Goal: Use online tool/utility: Utilize a website feature to perform a specific function

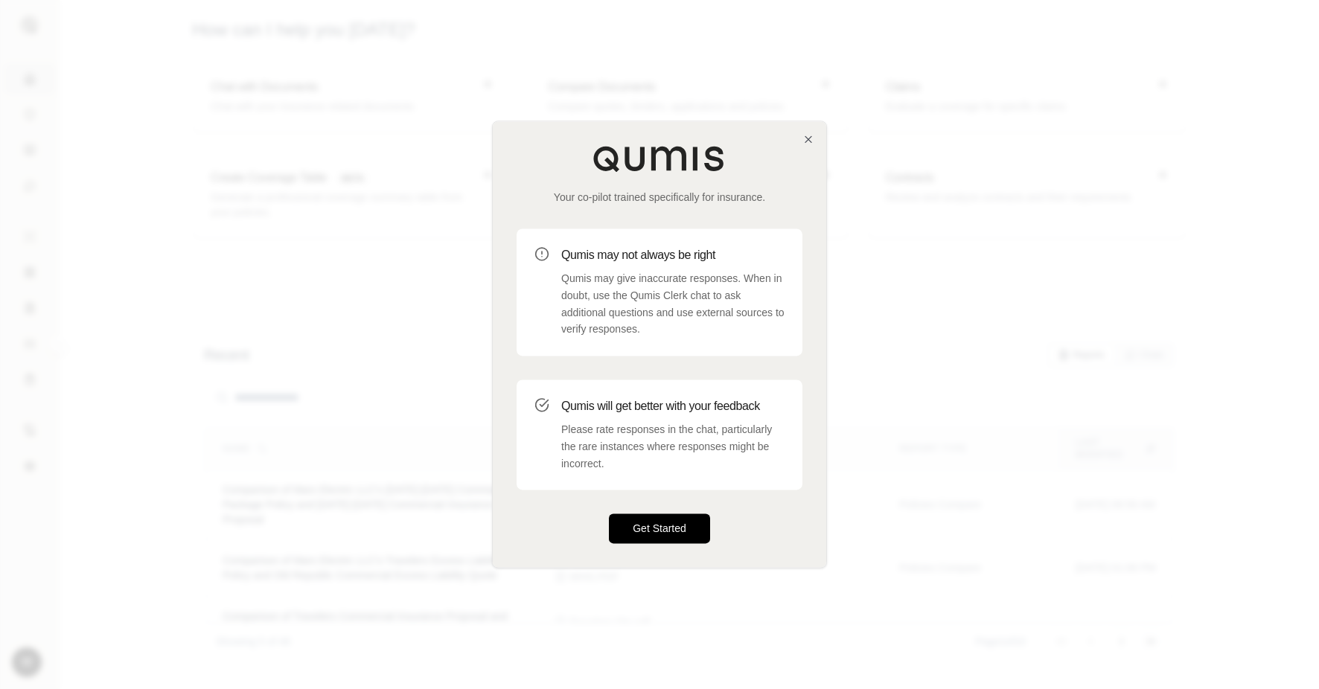
click at [625, 527] on button "Get Started" at bounding box center [659, 529] width 101 height 30
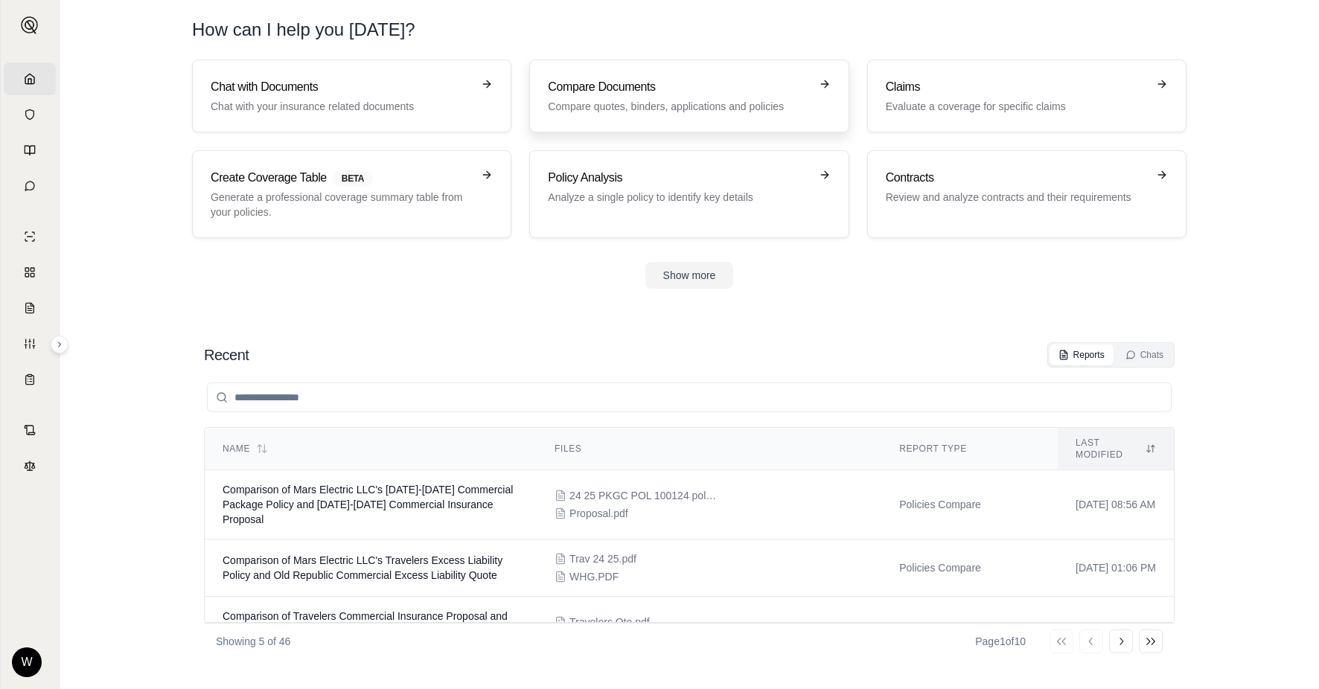
click at [669, 118] on link "Compare Documents Compare quotes, binders, applications and policies" at bounding box center [688, 96] width 319 height 73
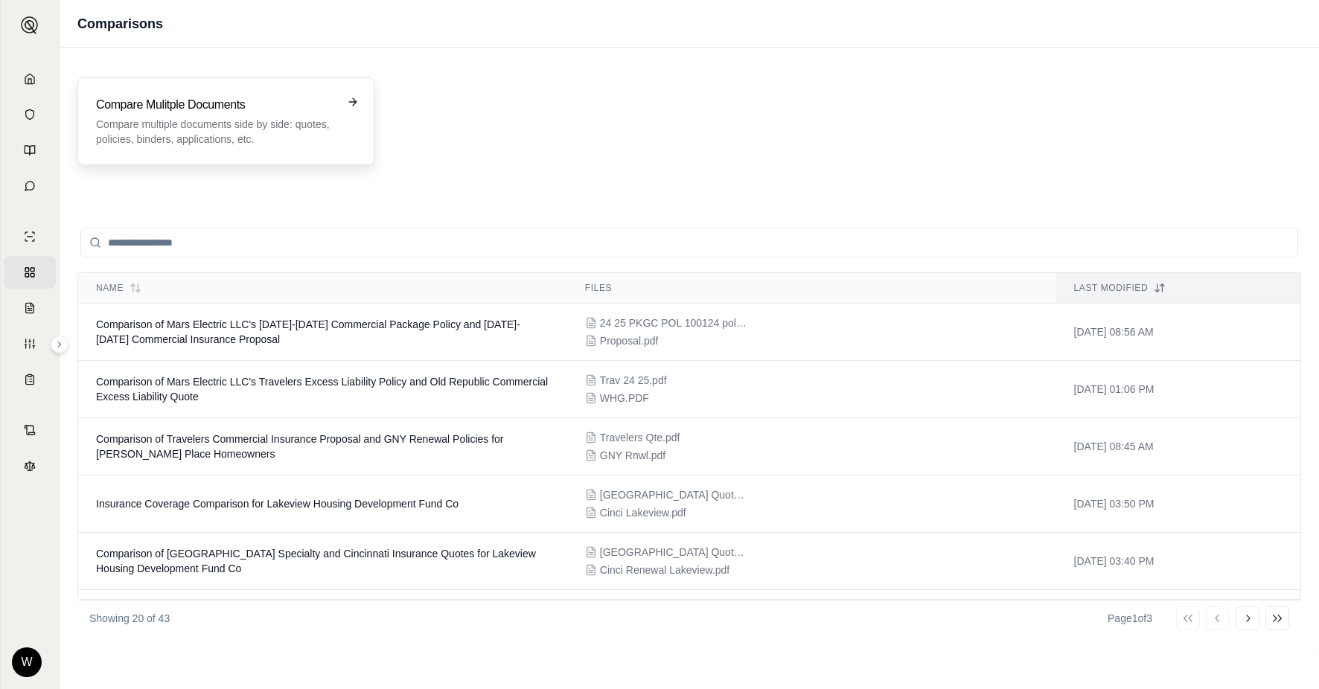
click at [305, 121] on p "Compare multiple documents side by side: quotes, policies, binders, application…" at bounding box center [215, 132] width 239 height 30
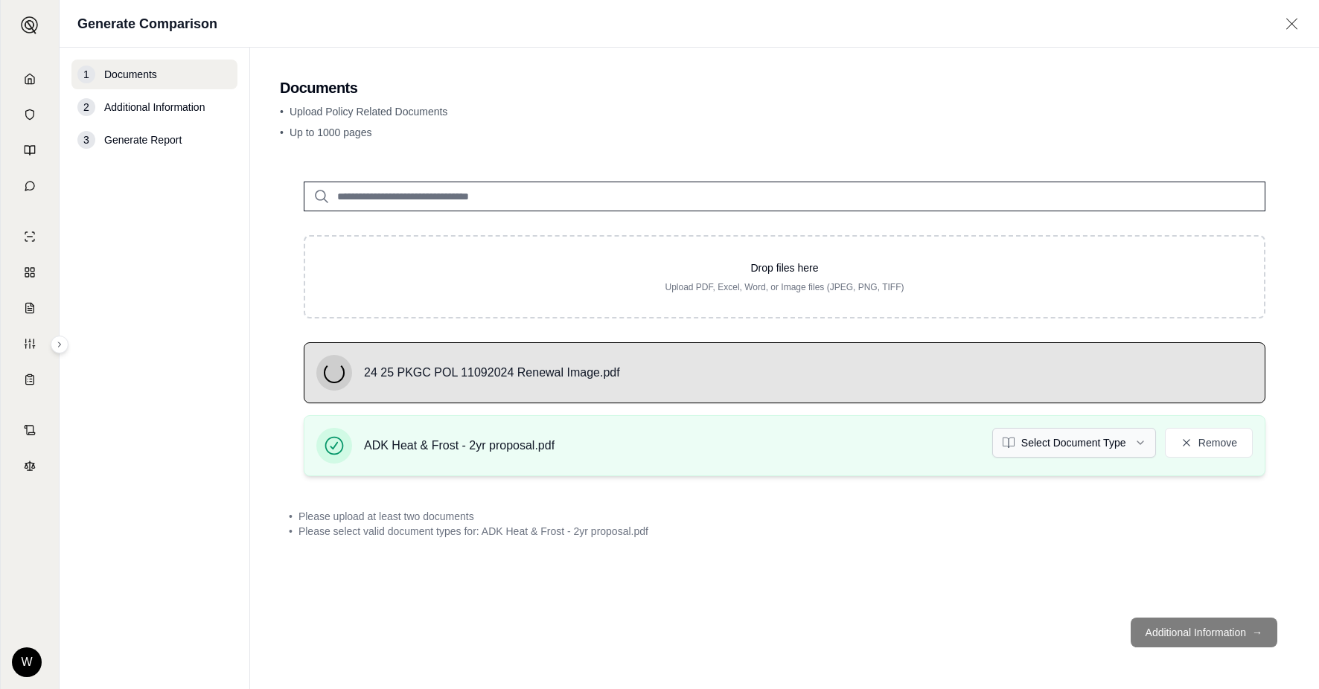
click at [1038, 441] on html "Home Vault Prompts Chats Single Policy Comparisons Claims Custom Report Coverag…" at bounding box center [659, 344] width 1319 height 689
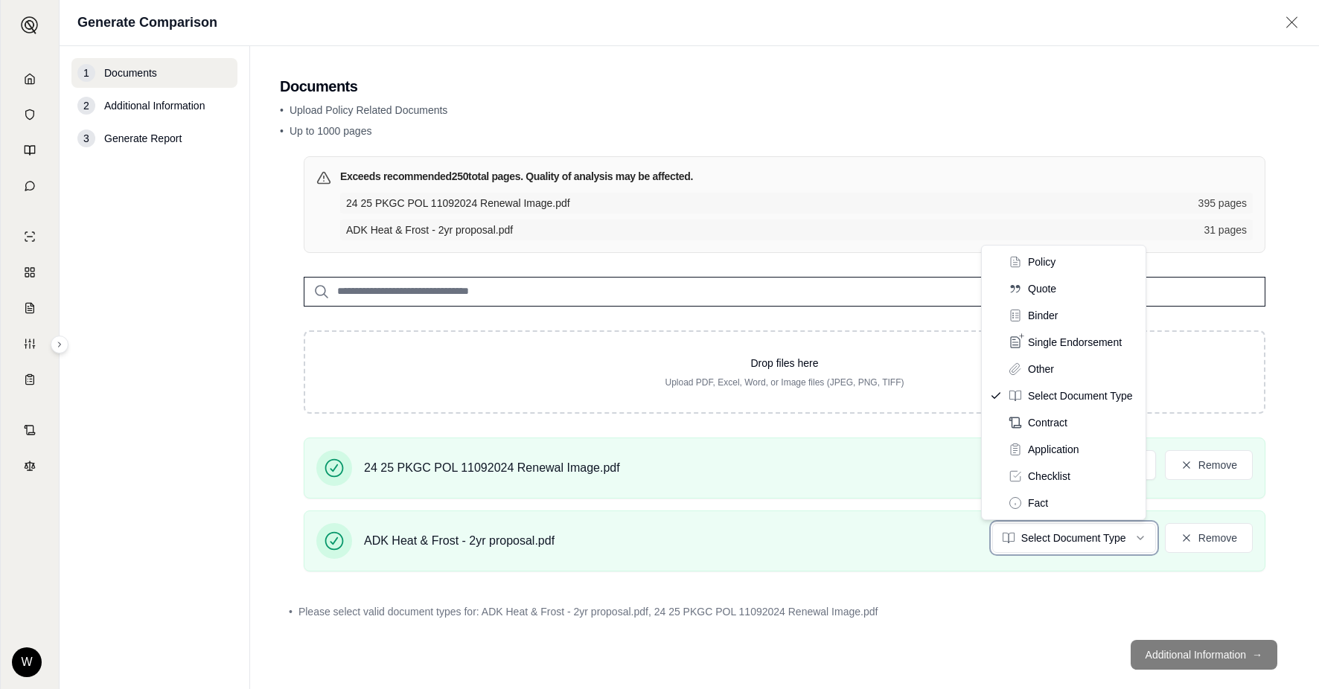
click at [902, 618] on html "Home Vault Prompts Chats Single Policy Comparisons Claims Custom Report Coverag…" at bounding box center [659, 344] width 1319 height 689
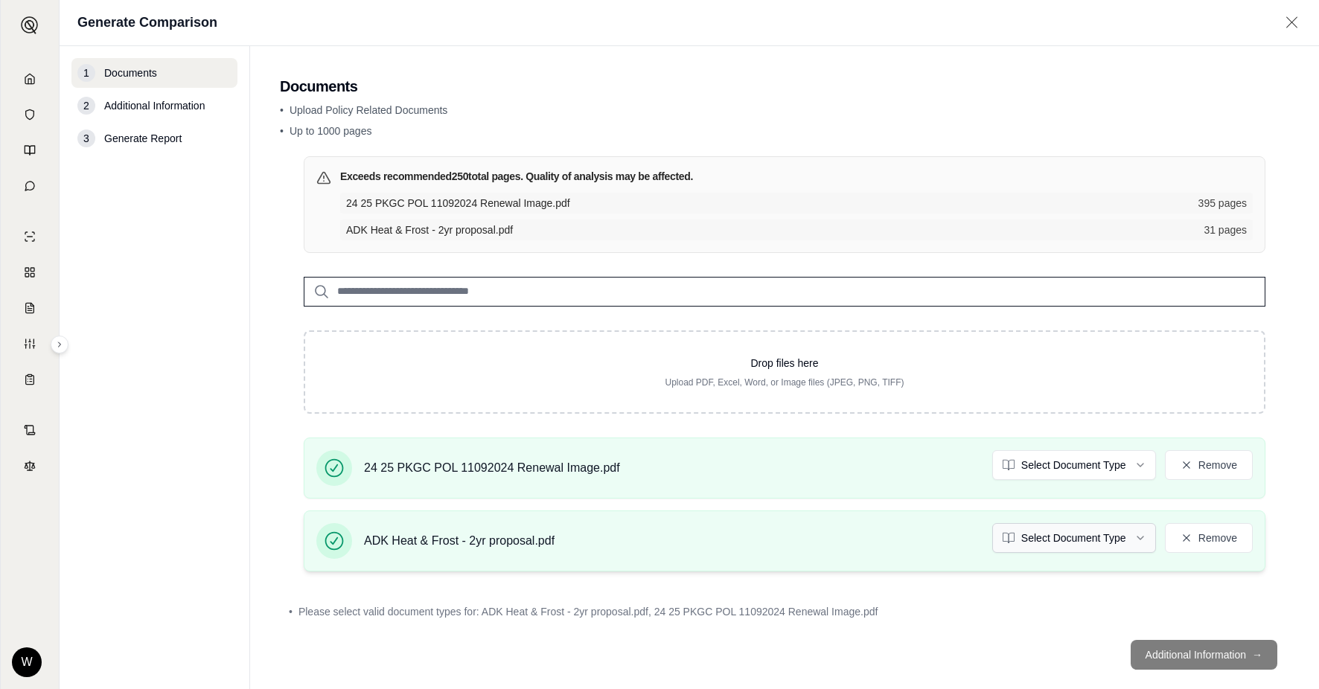
click at [1028, 526] on html "Home Vault Prompts Chats Single Policy Comparisons Claims Custom Report Coverag…" at bounding box center [659, 344] width 1319 height 689
click at [1020, 474] on html "Home Vault Prompts Chats Single Policy Comparisons Claims Custom Report Coverag…" at bounding box center [659, 344] width 1319 height 689
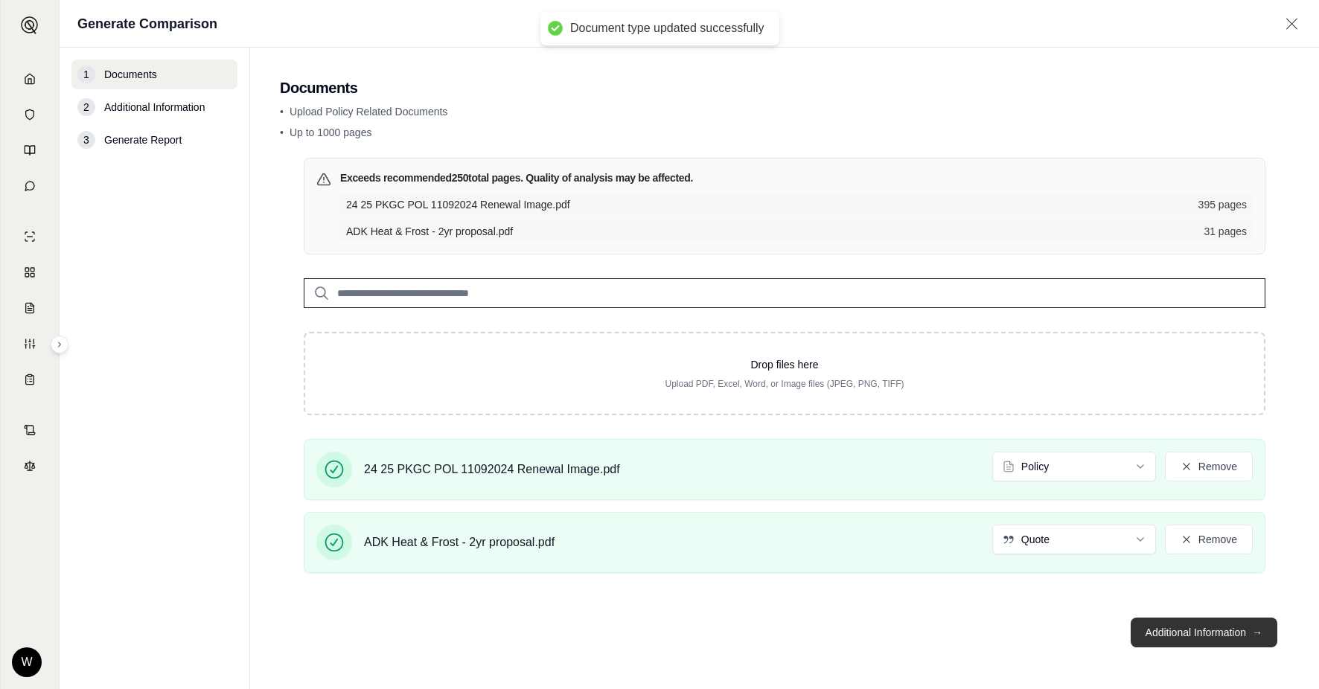
click at [1180, 638] on button "Additional Information →" at bounding box center [1203, 633] width 147 height 30
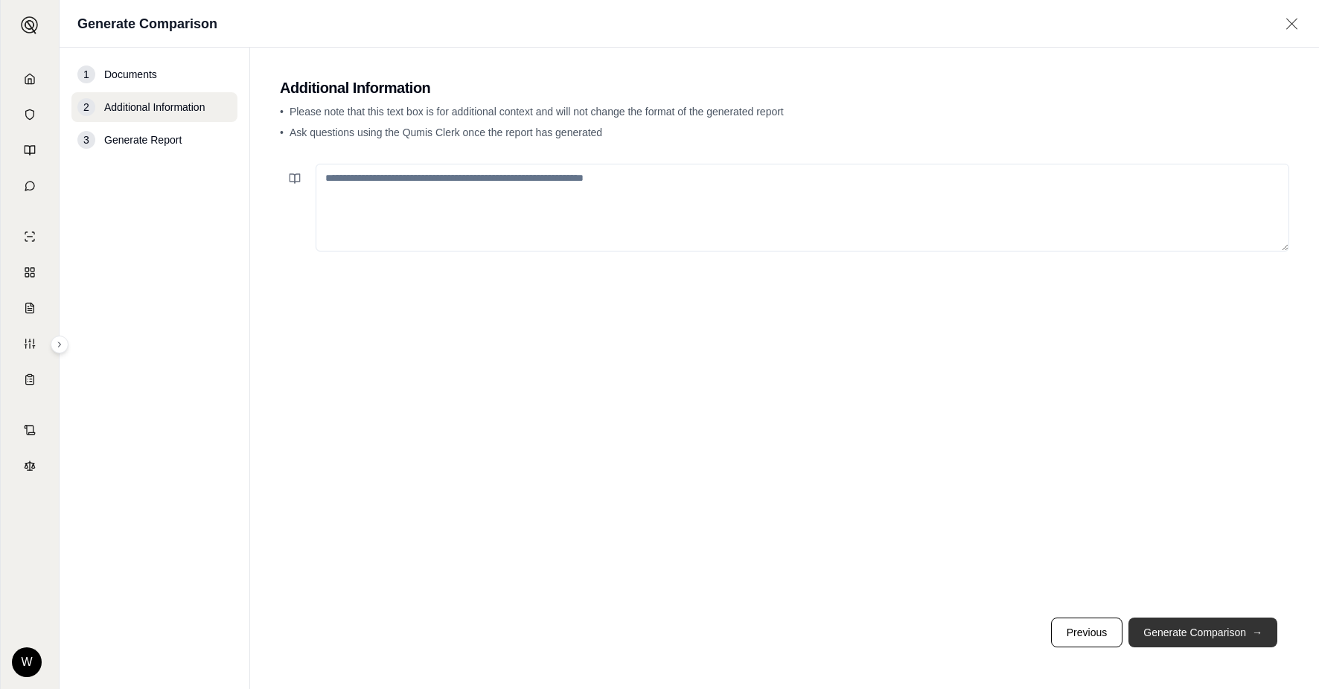
click at [1174, 646] on button "Generate Comparison →" at bounding box center [1202, 633] width 149 height 30
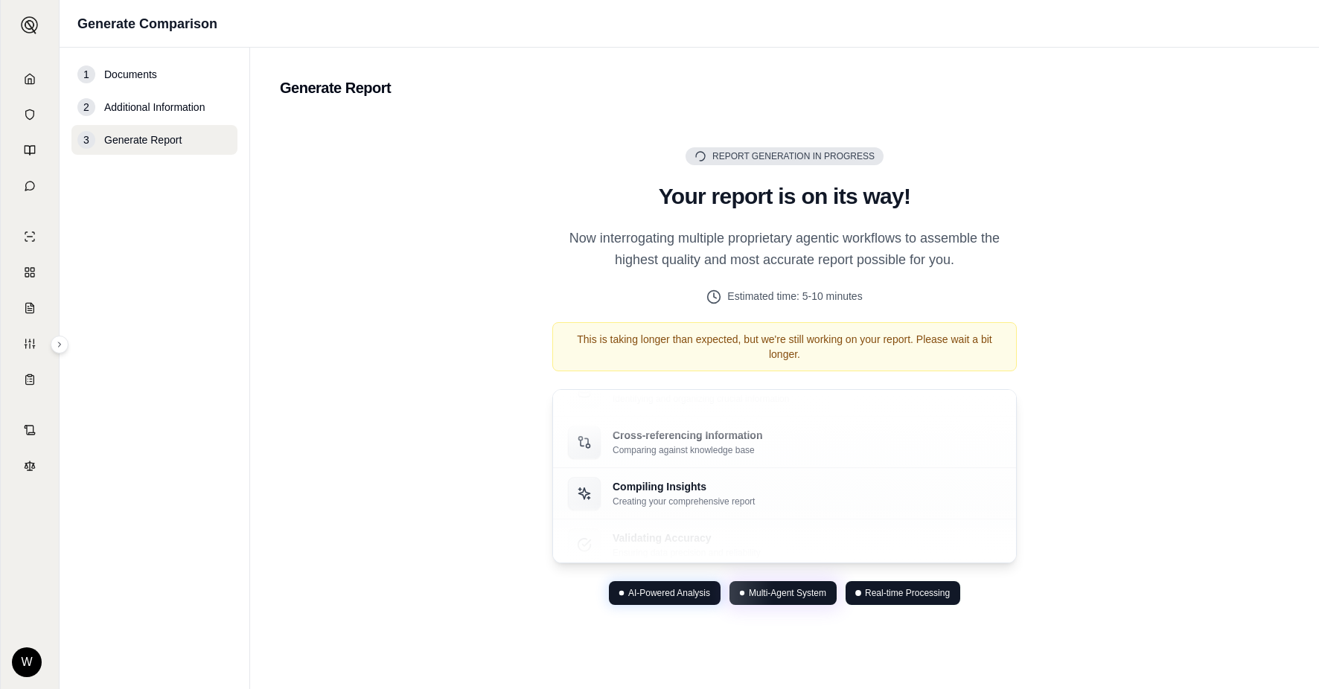
click at [583, 173] on div "Report Generation in Progress Generating Report Your report is on its way! Now …" at bounding box center [784, 376] width 500 height 458
